Goal: Task Accomplishment & Management: Manage account settings

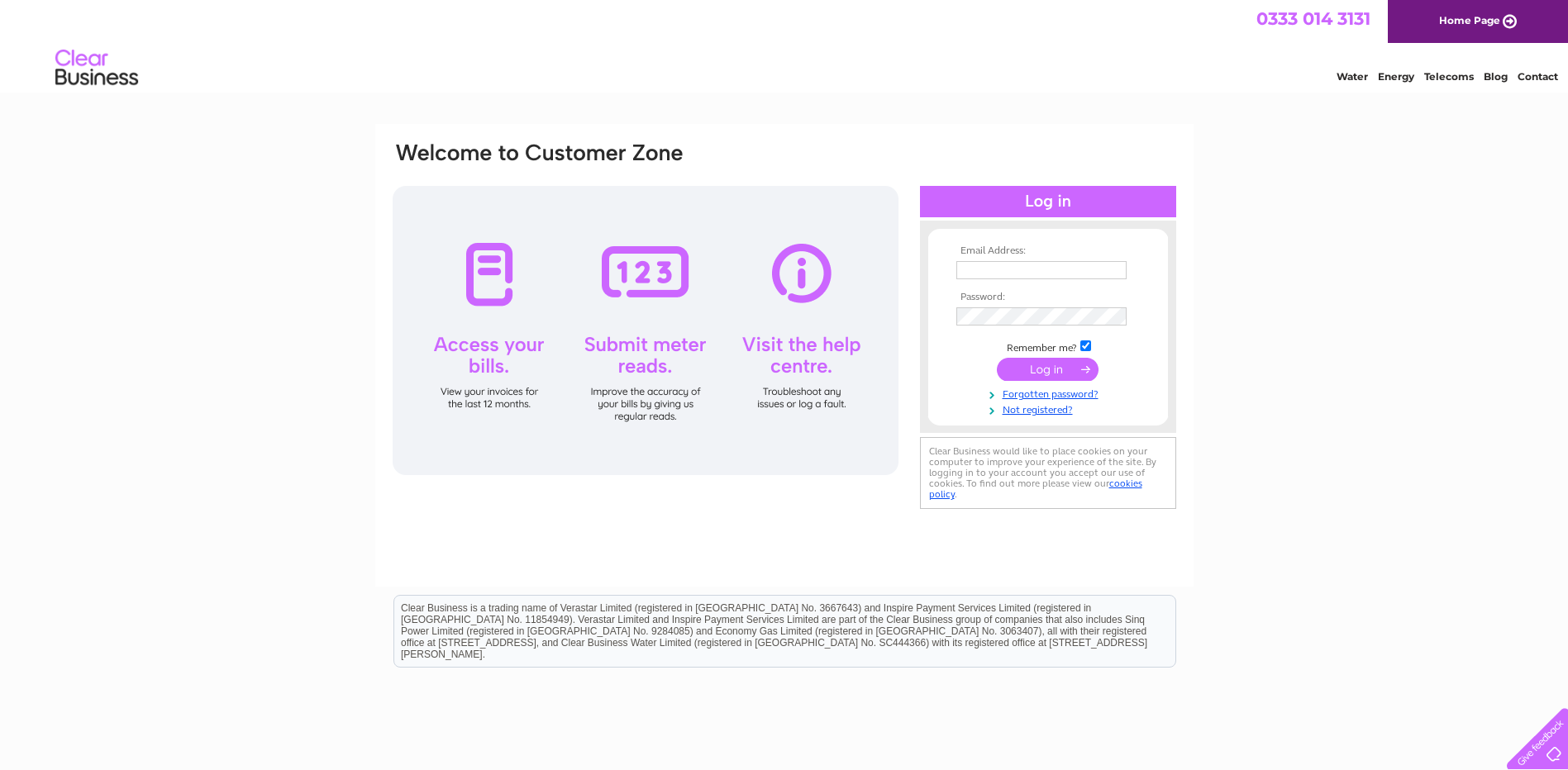
type input "[EMAIL_ADDRESS][DOMAIN_NAME]"
click at [1064, 366] on input "submit" at bounding box center [1047, 369] width 102 height 23
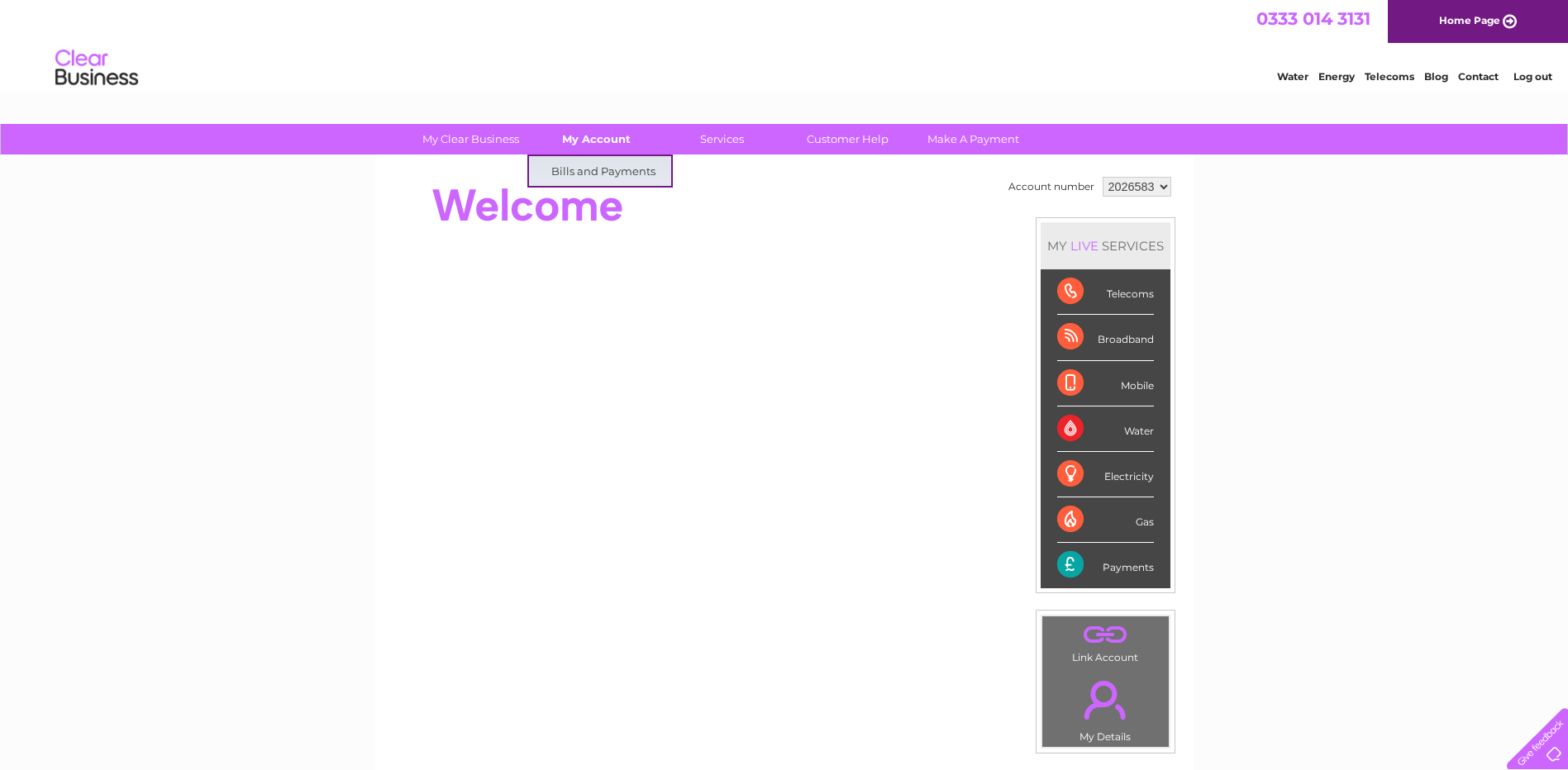
click at [624, 145] on link "My Account" at bounding box center [596, 139] width 137 height 30
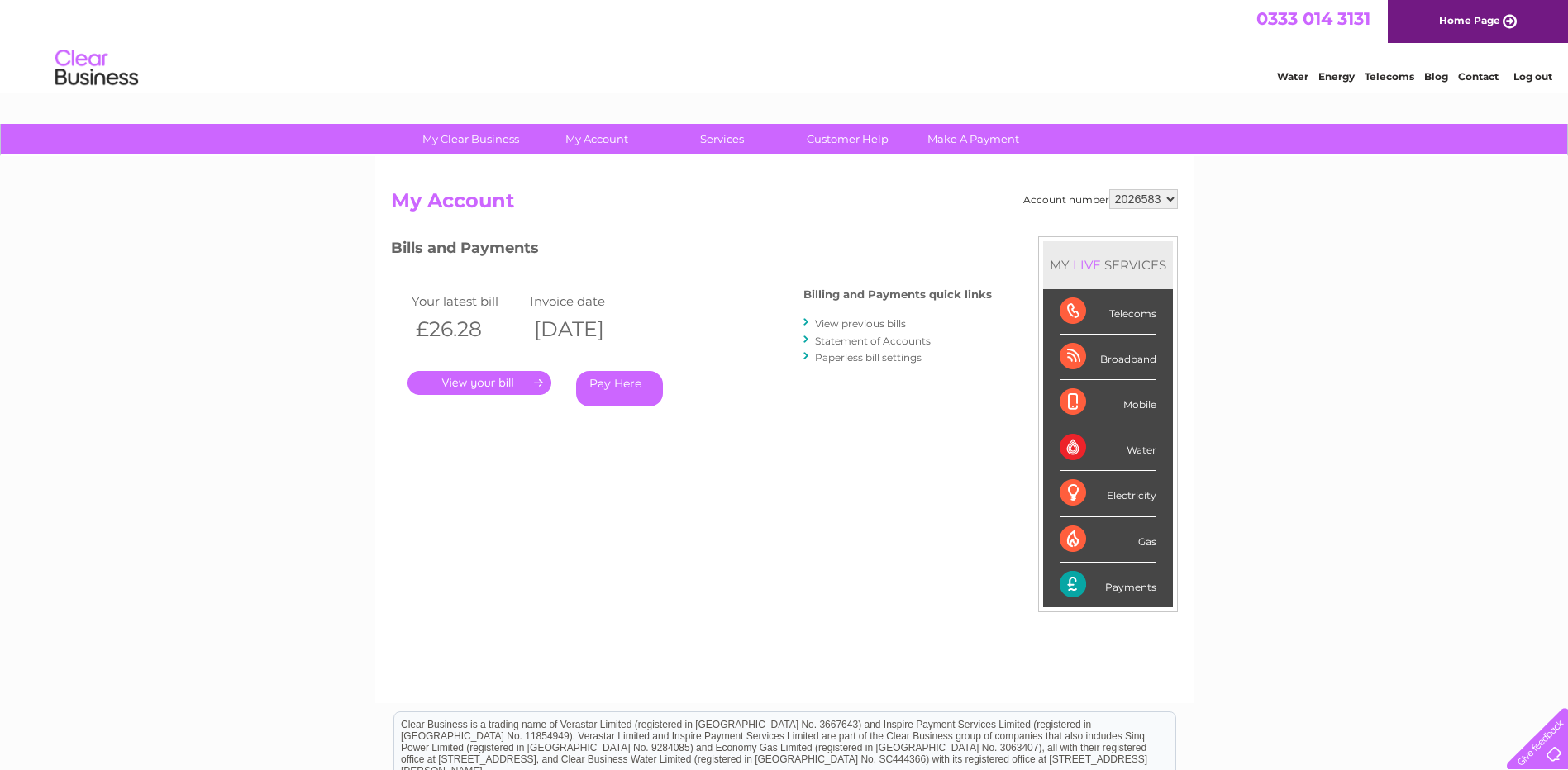
click at [516, 384] on link "." at bounding box center [479, 382] width 144 height 24
